Goal: Task Accomplishment & Management: Manage account settings

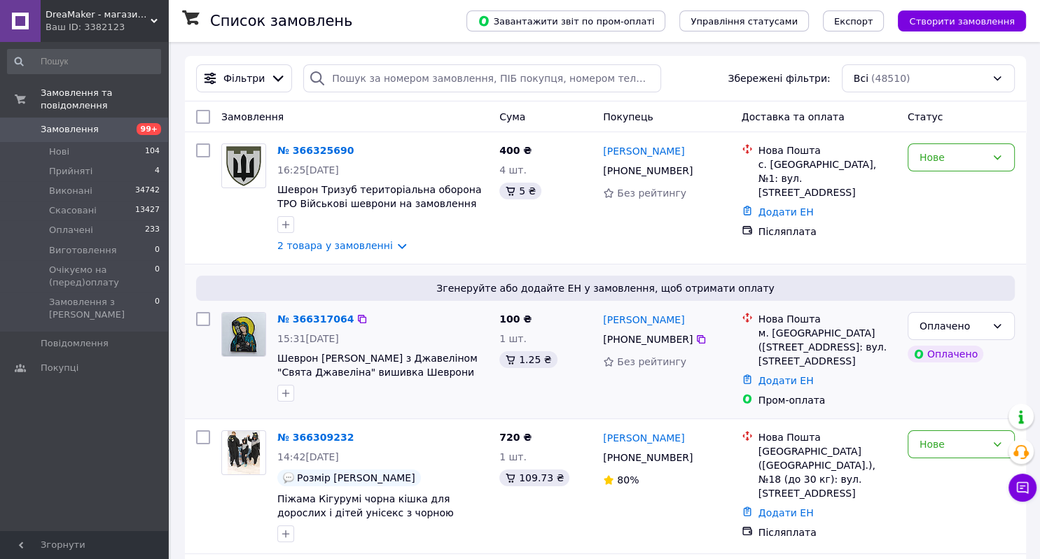
click at [370, 407] on div "№ 366317064 15:31, 12.10.2025 Шеврон Богородиця Марія з Джавеліном "Свята Джаве…" at bounding box center [383, 357] width 222 height 101
click at [391, 264] on div "№ 366325690 16:25, 12.10.2025 Шеврон Тризуб територіальна оборона ТРО Військові…" at bounding box center [605, 198] width 841 height 132
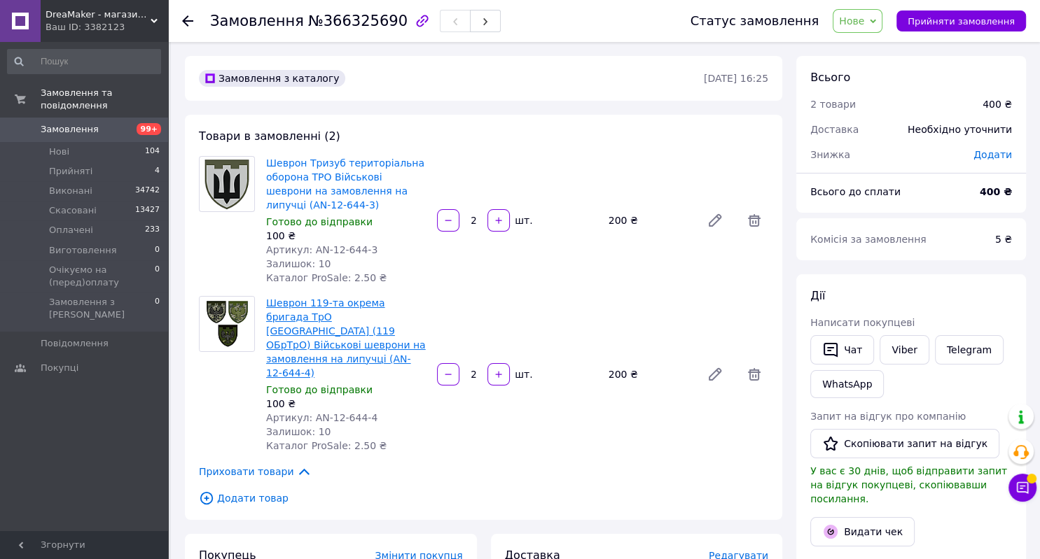
click at [353, 301] on link "Шеврон 119-та окрема бригада ТрО [GEOGRAPHIC_DATA] (119 ОБрТрО) Військові шевро…" at bounding box center [346, 338] width 160 height 81
click at [860, 384] on link "WhatsApp" at bounding box center [847, 384] width 74 height 28
click at [315, 299] on link "Шеврон 119-та окрема бригада ТрО [GEOGRAPHIC_DATA] (119 ОБрТрО) Військові шевро…" at bounding box center [346, 338] width 160 height 81
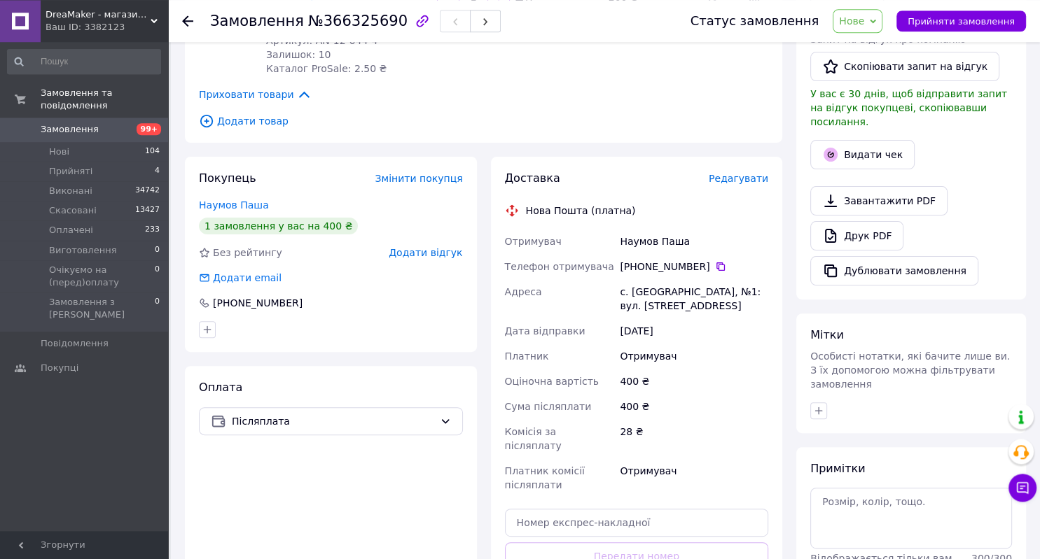
scroll to position [378, 0]
click at [819, 405] on icon "button" at bounding box center [818, 410] width 11 height 11
type input "вац пре"
click at [852, 473] on label "вац пре" at bounding box center [851, 478] width 37 height 11
checkbox input "true"
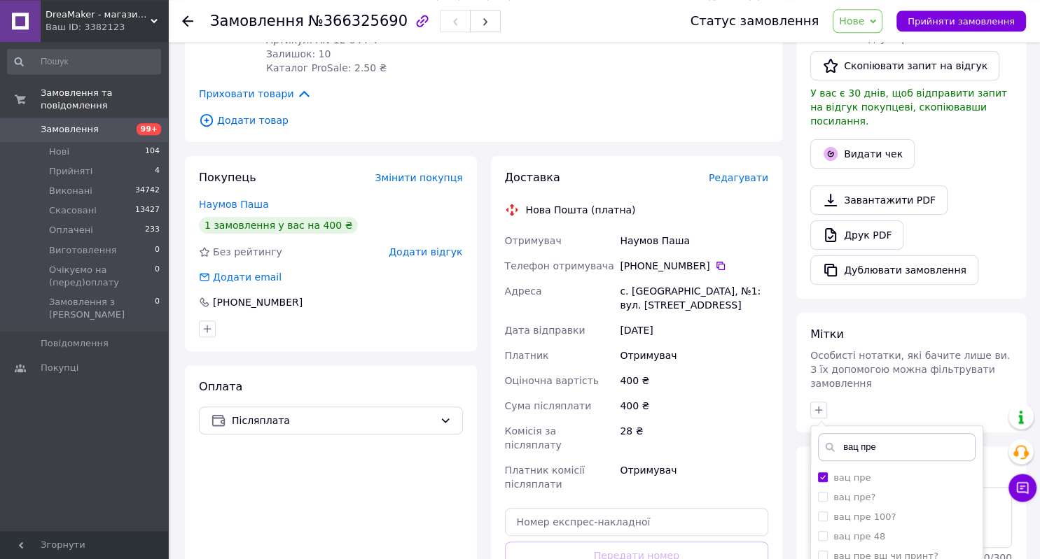
scroll to position [473, 0]
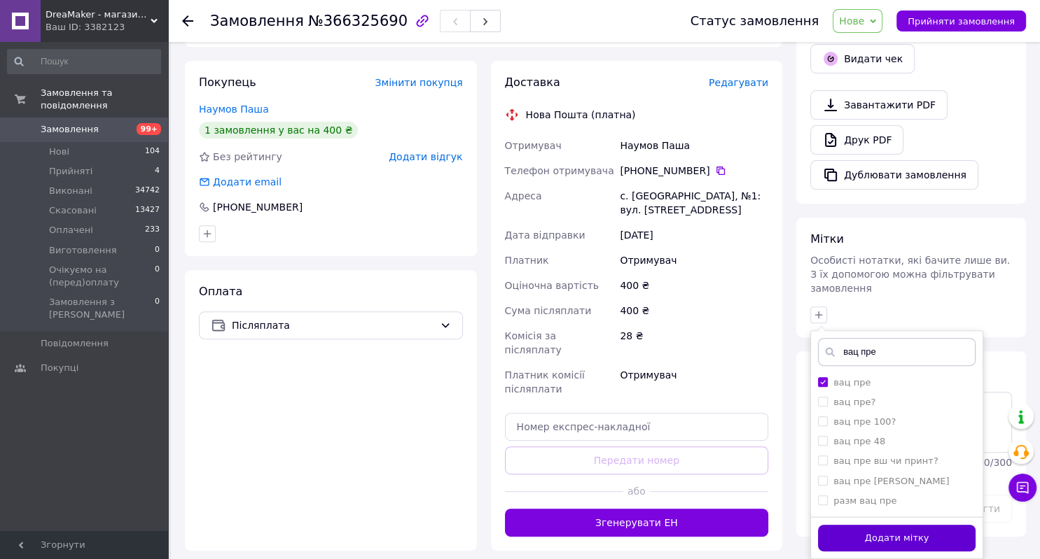
click at [893, 525] on button "Додати мітку" at bounding box center [897, 538] width 158 height 27
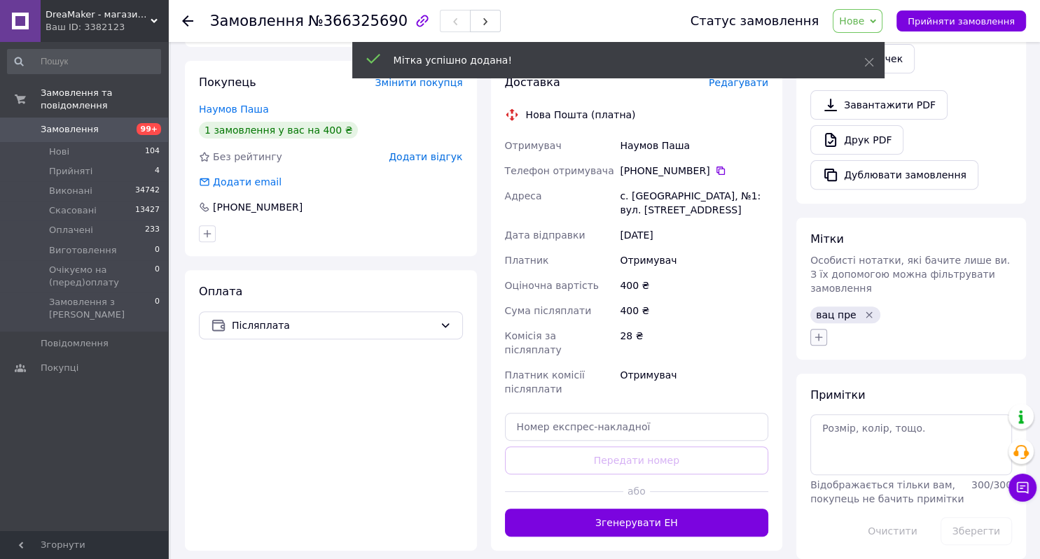
click at [823, 332] on icon "button" at bounding box center [818, 337] width 11 height 11
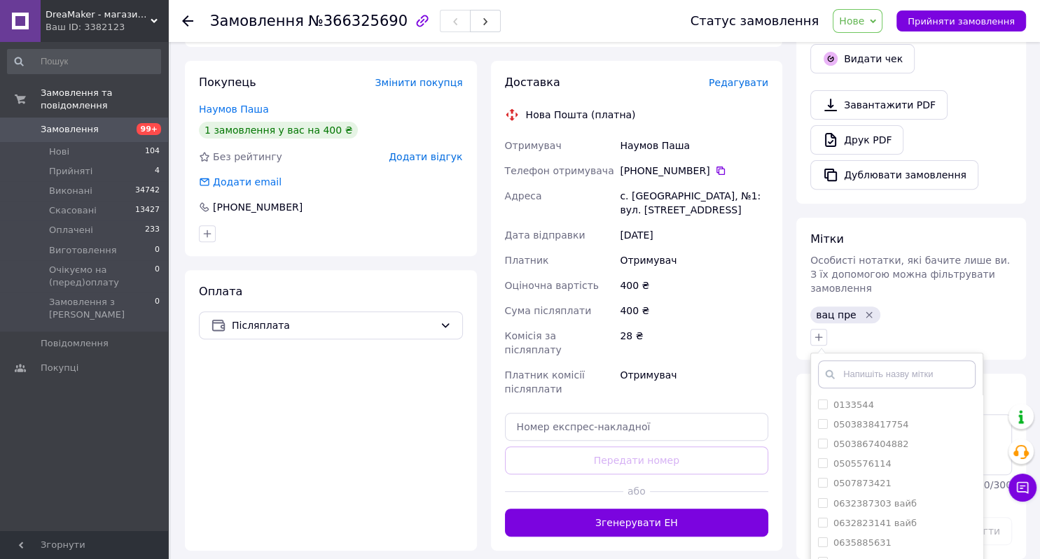
click at [873, 361] on input "text" at bounding box center [897, 375] width 158 height 28
click at [869, 361] on input "text" at bounding box center [897, 375] width 158 height 28
type input "А-7240"
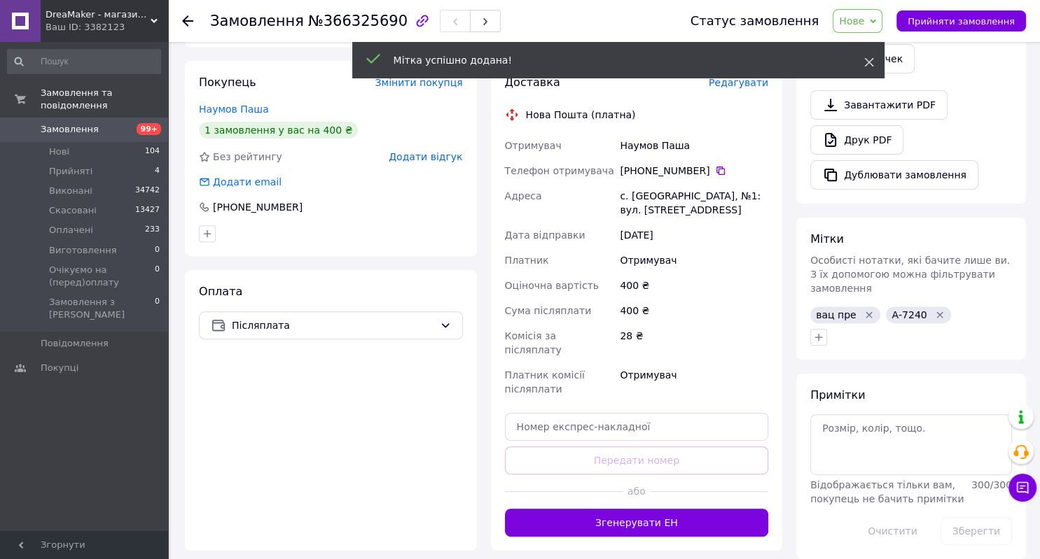
click at [865, 61] on icon at bounding box center [869, 62] width 10 height 10
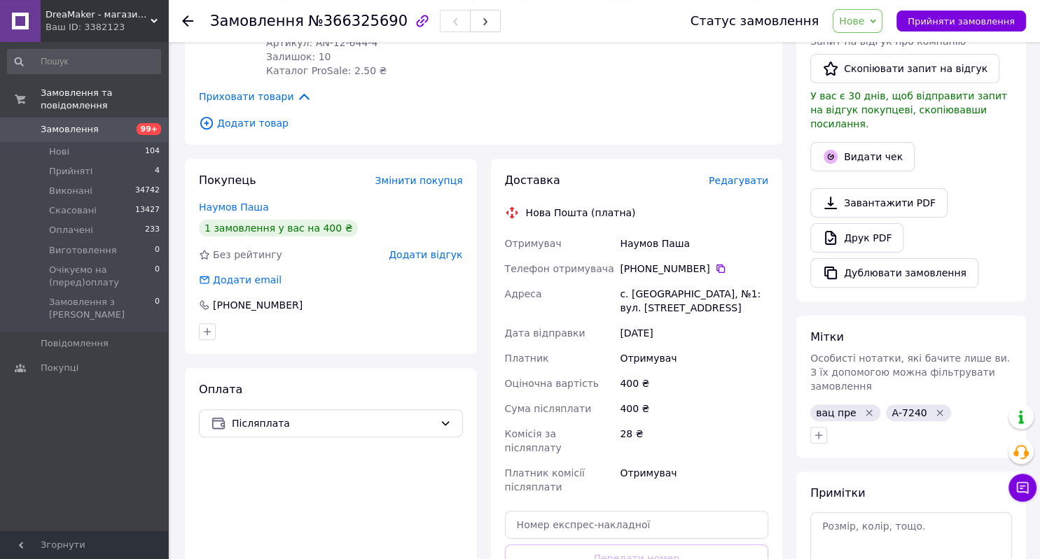
scroll to position [364, 0]
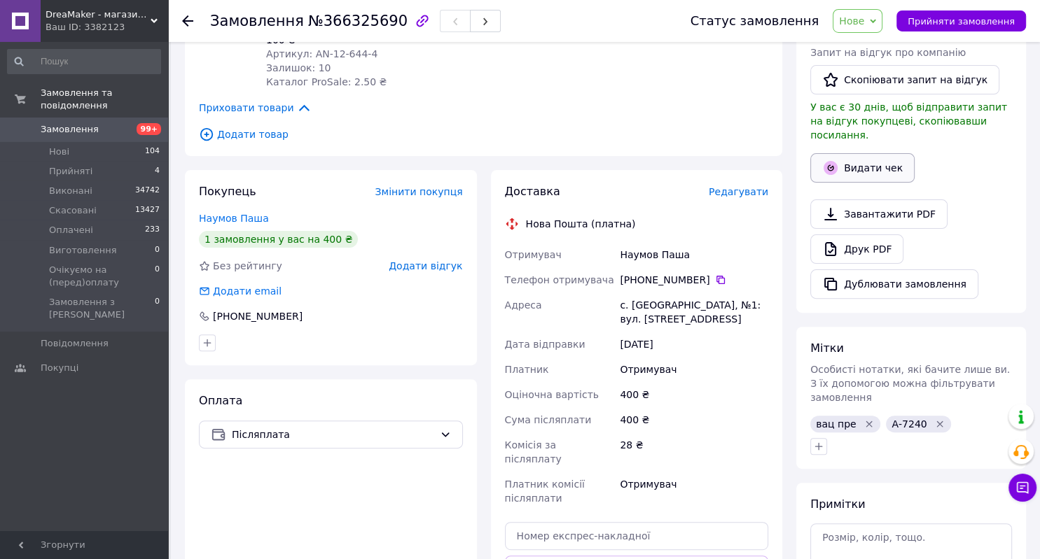
click at [867, 157] on button "Видати чек" at bounding box center [862, 167] width 104 height 29
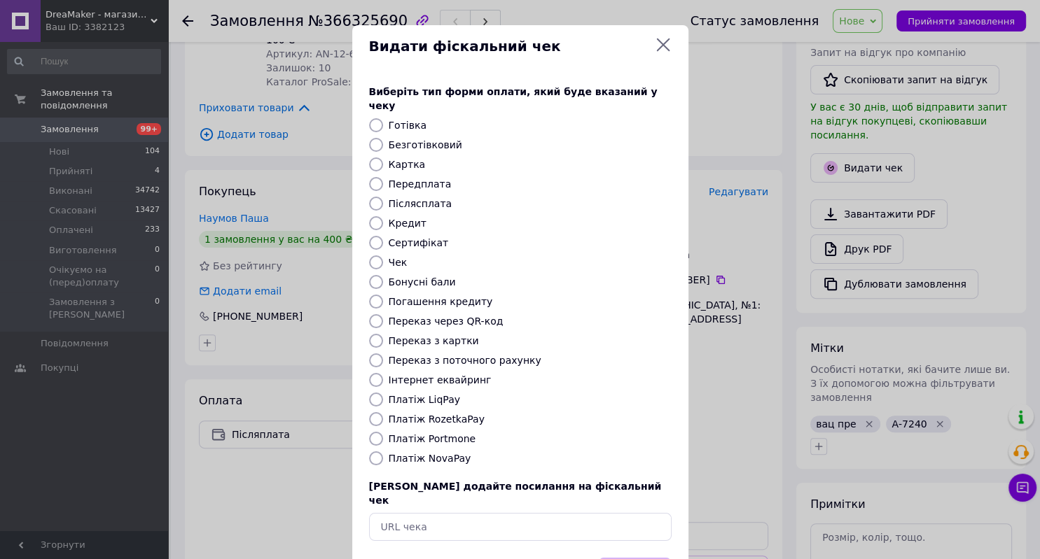
click at [430, 198] on label "Післясплата" at bounding box center [421, 203] width 64 height 11
click at [383, 197] on input "Післясплата" at bounding box center [376, 204] width 14 height 14
radio input "true"
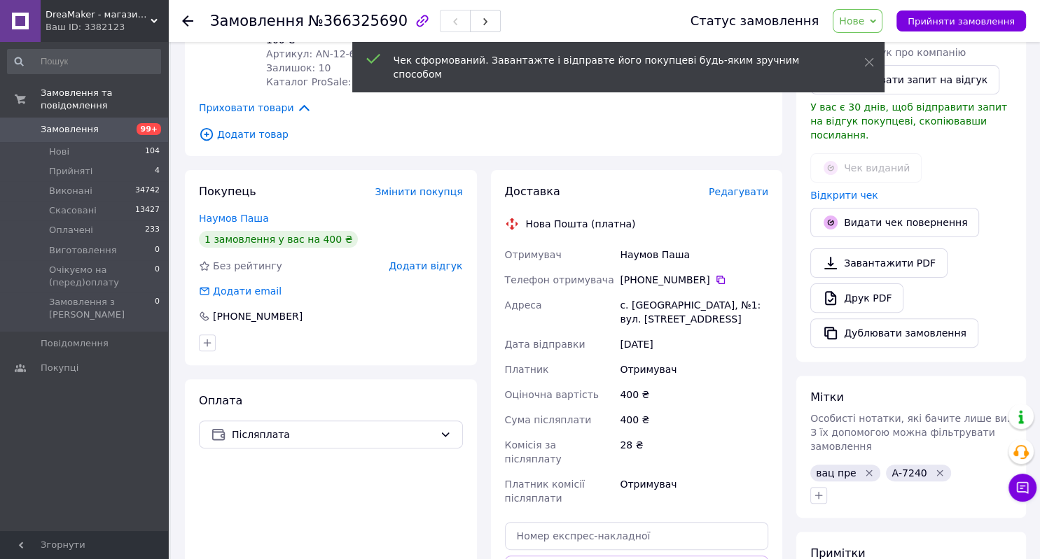
click at [741, 186] on span "Редагувати" at bounding box center [739, 191] width 60 height 11
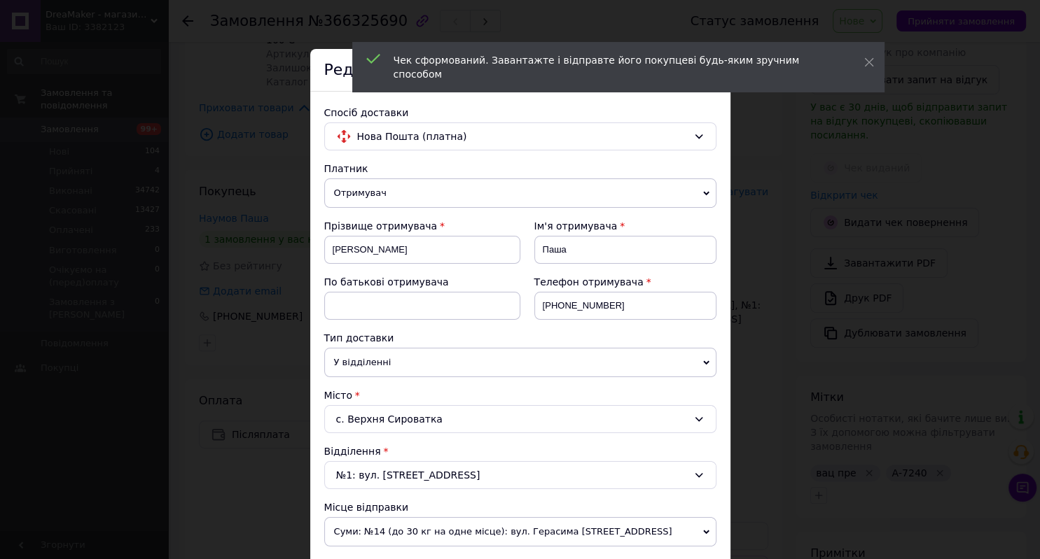
scroll to position [504, 0]
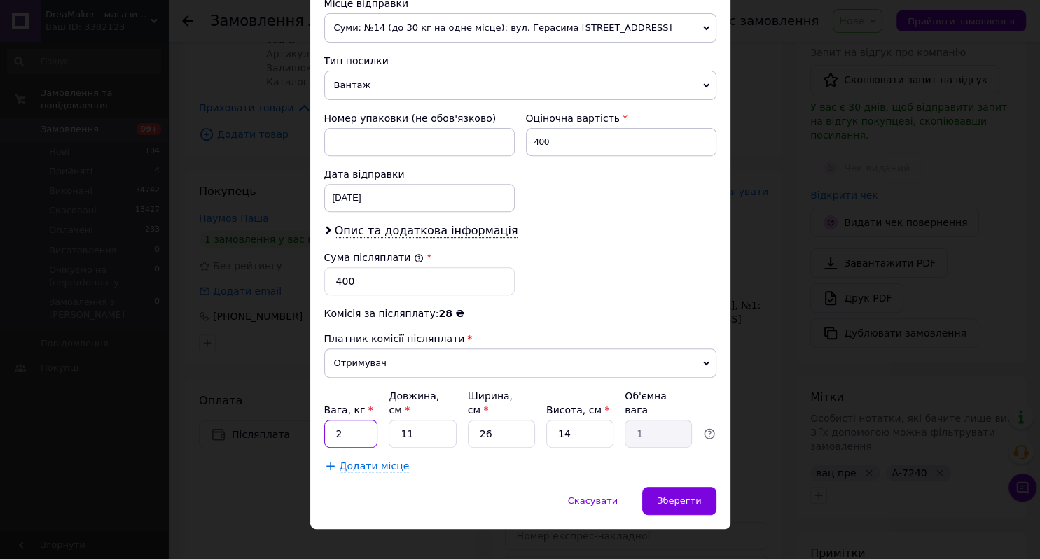
click at [353, 420] on input "2" at bounding box center [351, 434] width 54 height 28
type input "1"
click at [678, 487] on div "Зберегти" at bounding box center [679, 501] width 74 height 28
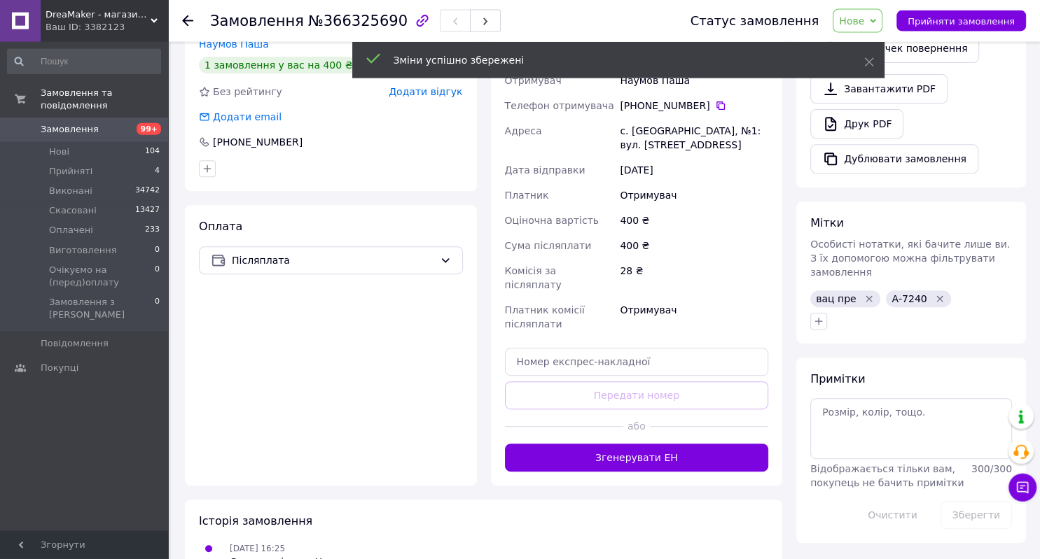
scroll to position [548, 0]
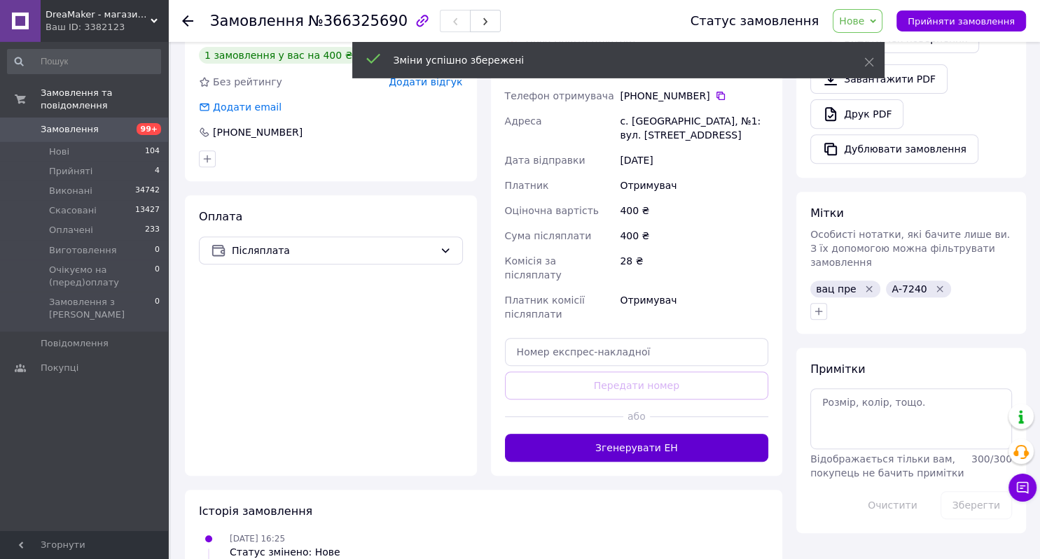
click at [639, 434] on button "Згенерувати ЕН" at bounding box center [637, 448] width 264 height 28
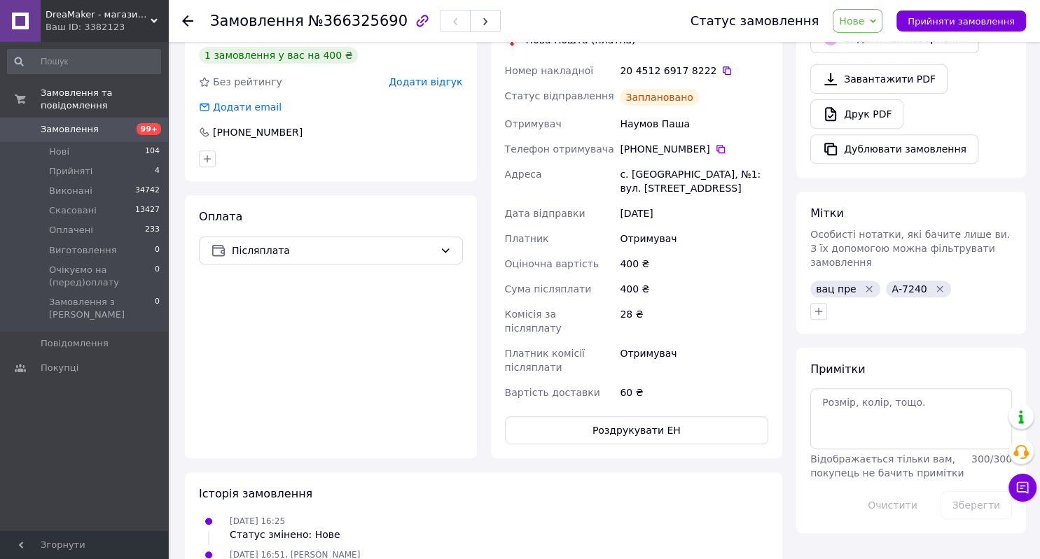
click at [626, 487] on div "Історія замовлення" at bounding box center [483, 495] width 569 height 16
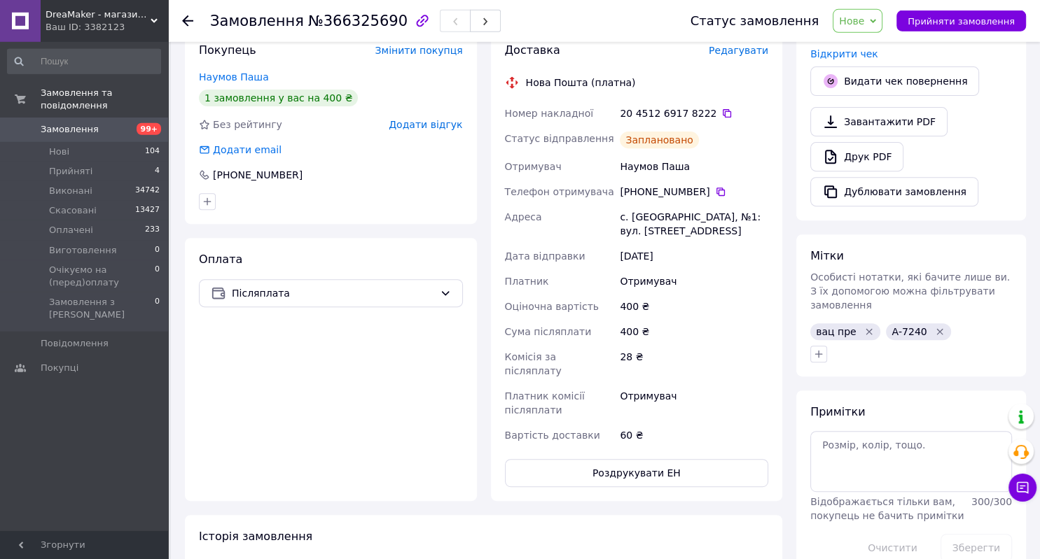
scroll to position [514, 0]
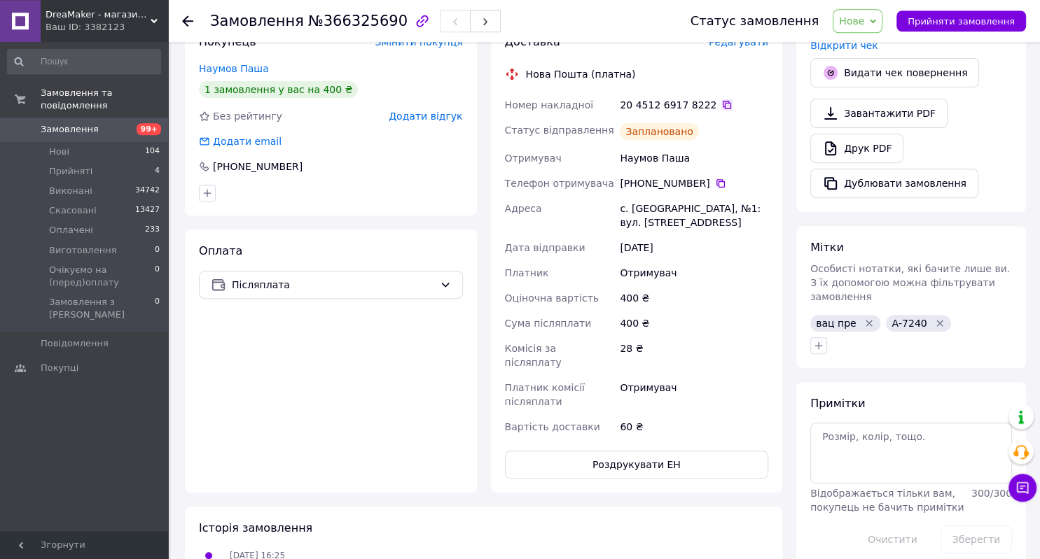
click at [721, 99] on icon at bounding box center [726, 104] width 11 height 11
click at [715, 178] on icon at bounding box center [720, 183] width 11 height 11
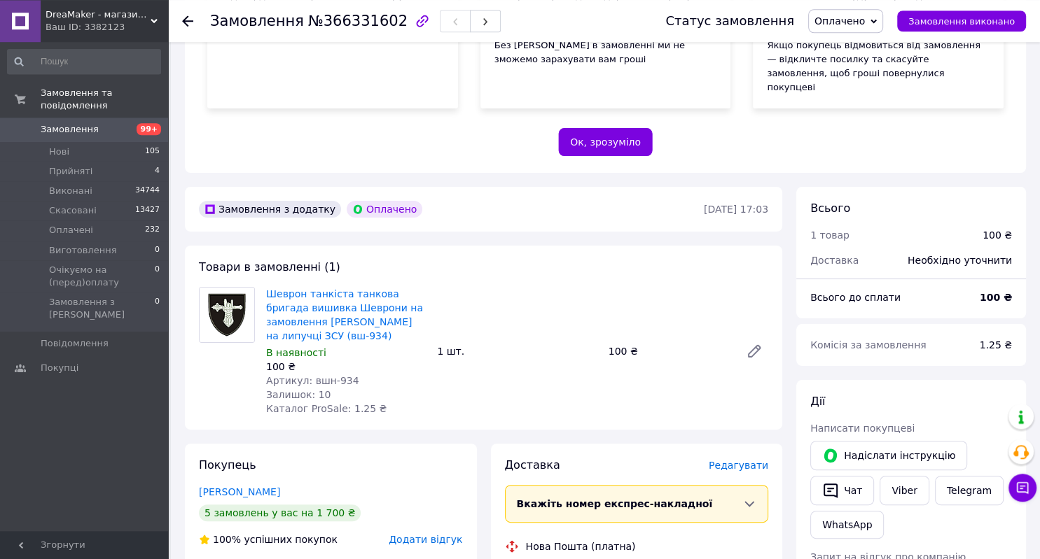
scroll to position [337, 0]
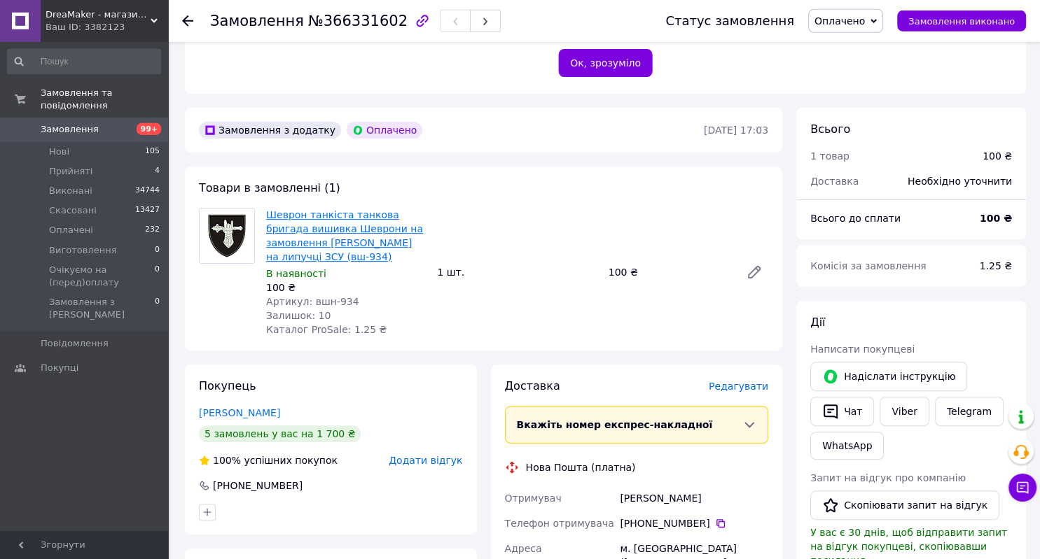
click at [384, 209] on link "Шеврон танкіста танкова бригада вишивка Шеврони на замовлення [PERSON_NAME] на …" at bounding box center [344, 235] width 157 height 53
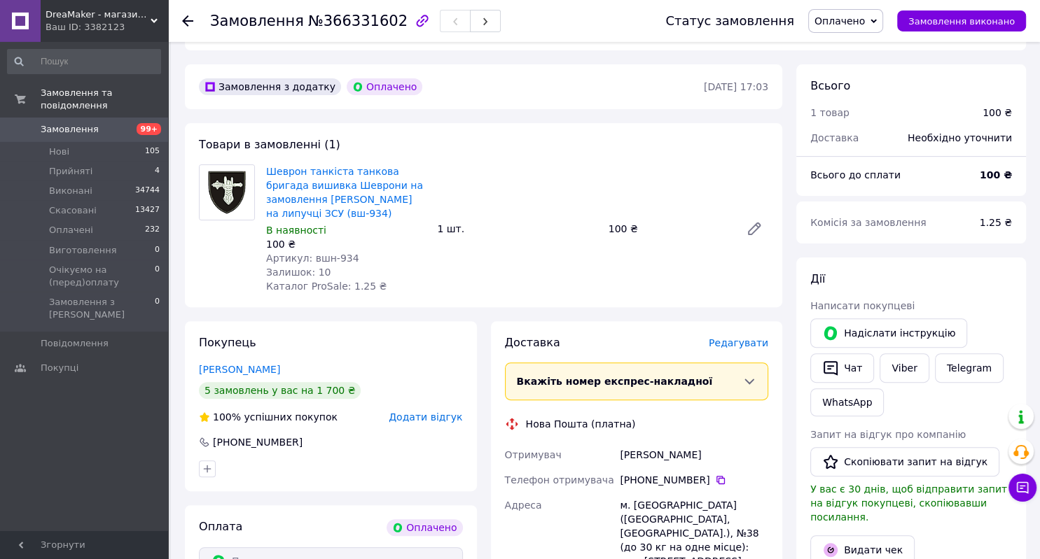
scroll to position [363, 0]
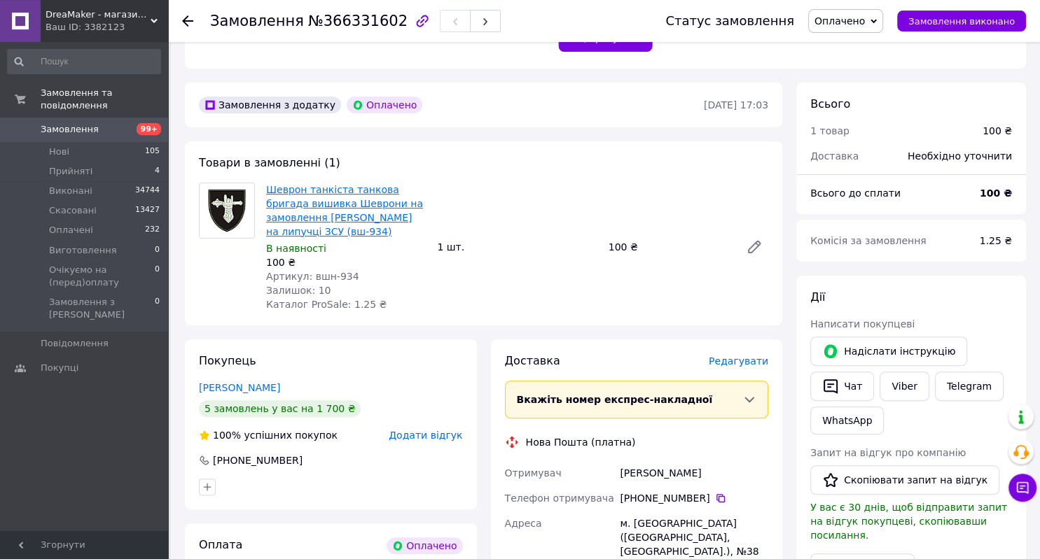
click at [361, 187] on link "Шеврон танкіста танкова бригада вишивка Шеврони на замовлення [PERSON_NAME] на …" at bounding box center [344, 210] width 157 height 53
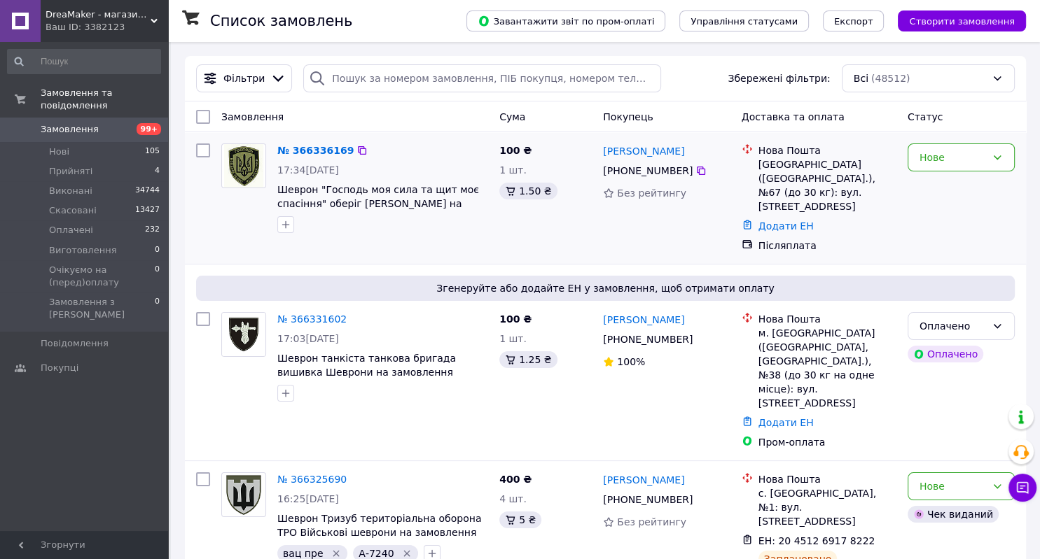
click at [517, 226] on div "100 ₴ 1 шт. 1.50 ₴" at bounding box center [546, 198] width 104 height 120
click at [285, 230] on icon "button" at bounding box center [285, 224] width 11 height 11
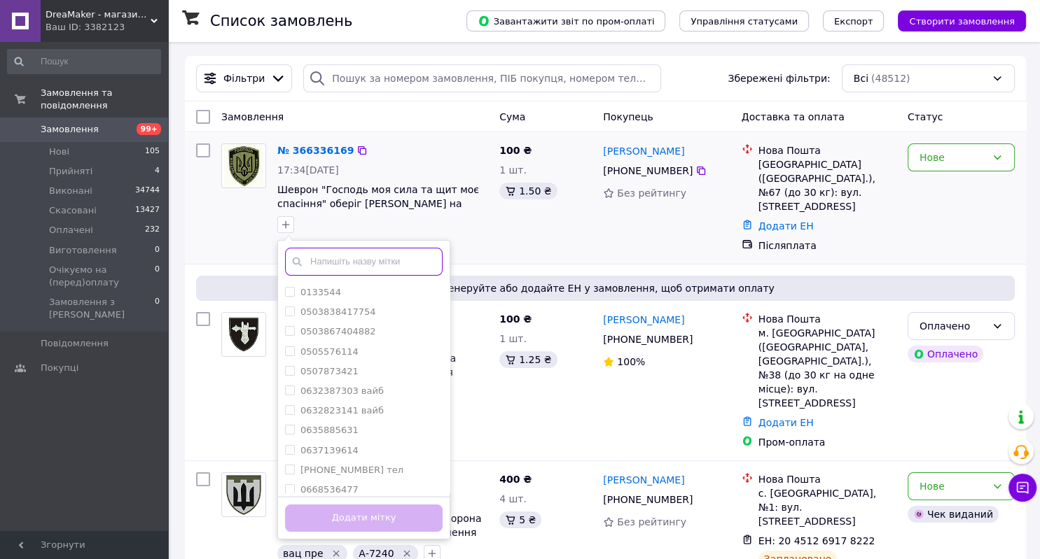
click at [374, 267] on input "text" at bounding box center [364, 262] width 158 height 28
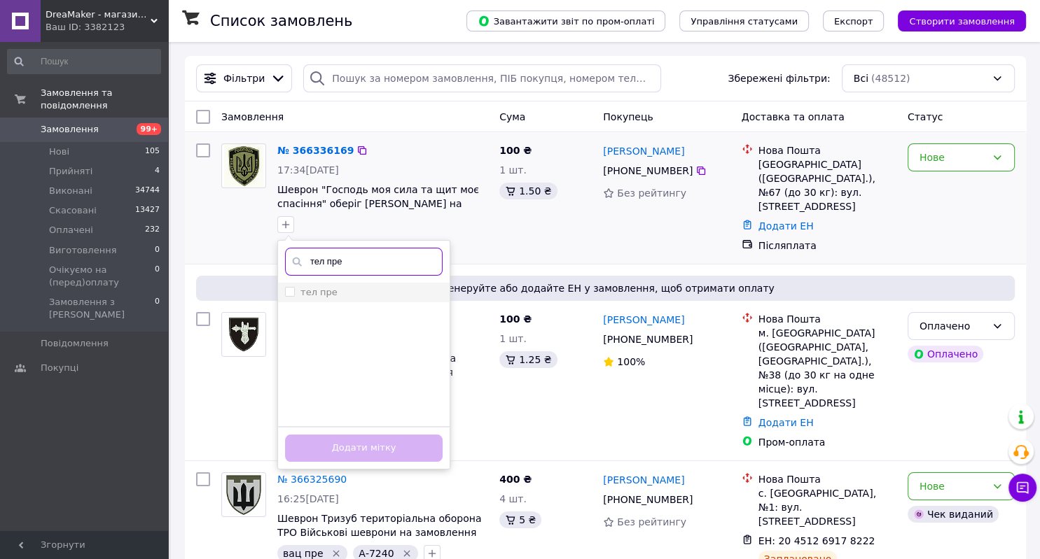
type input "тел пре"
click at [365, 292] on div "тел пре" at bounding box center [364, 292] width 158 height 13
checkbox input "true"
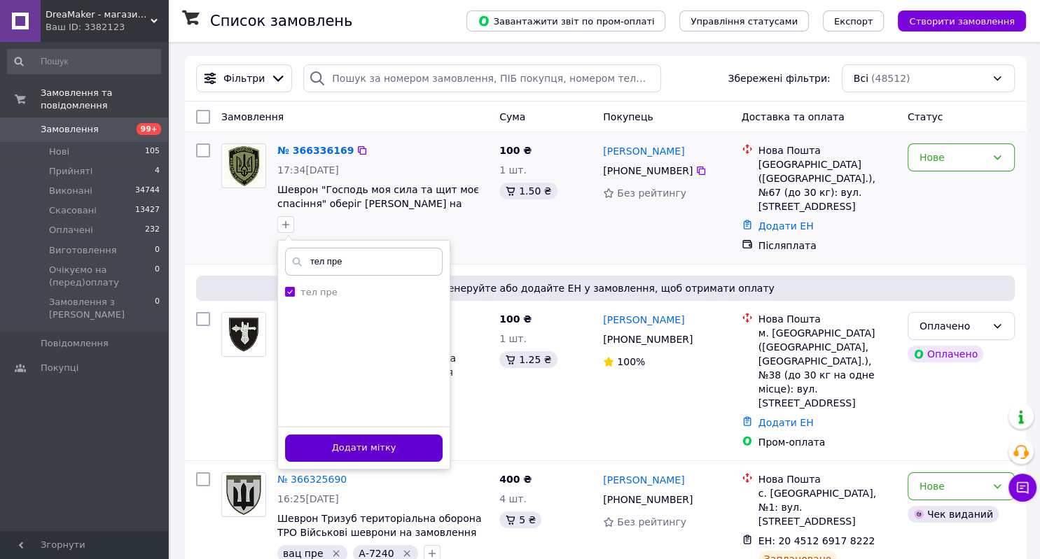
click at [377, 449] on button "Додати мітку" at bounding box center [364, 448] width 158 height 27
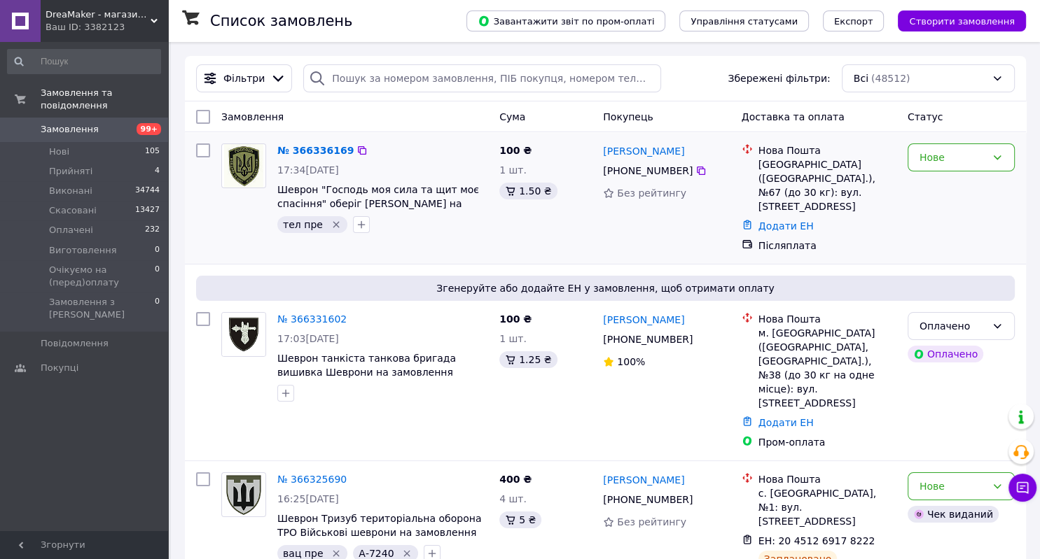
click at [400, 224] on div "тел пре" at bounding box center [382, 225] width 216 height 22
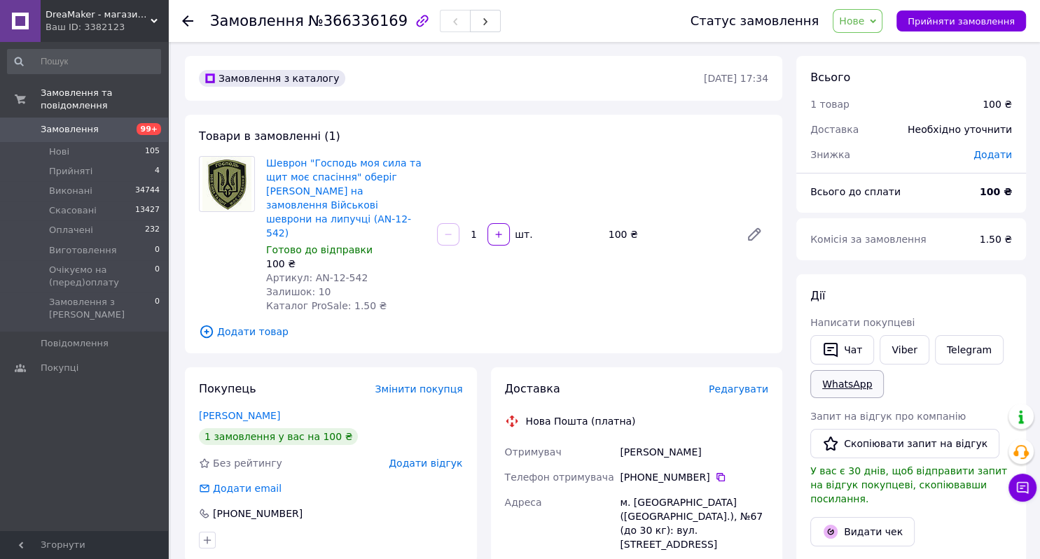
click at [853, 386] on link "WhatsApp" at bounding box center [847, 384] width 74 height 28
click at [909, 346] on link "Viber" at bounding box center [903, 349] width 49 height 29
click at [949, 353] on link "Telegram" at bounding box center [969, 349] width 69 height 29
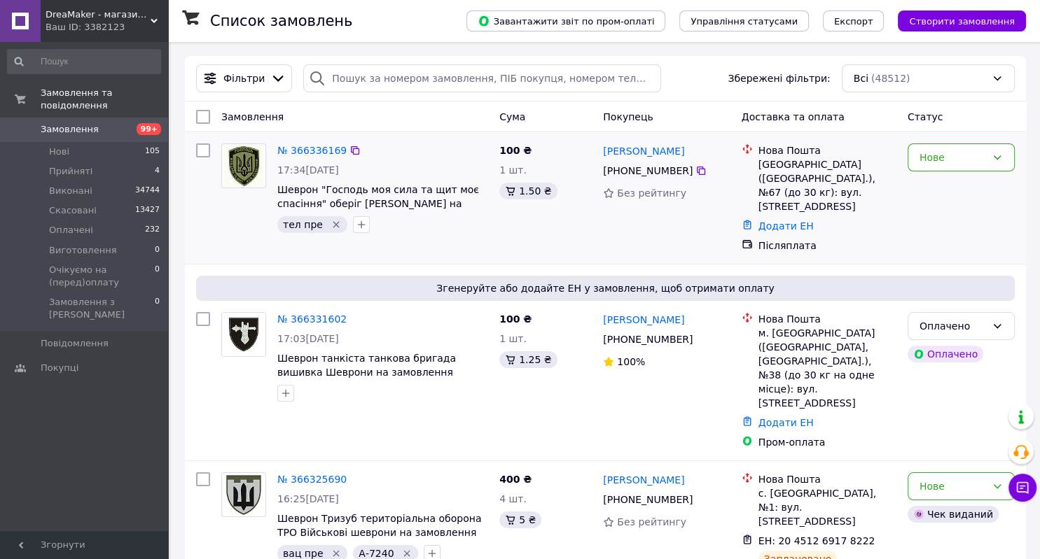
click at [905, 225] on div "Нове" at bounding box center [961, 198] width 118 height 120
